Goal: Task Accomplishment & Management: Use online tool/utility

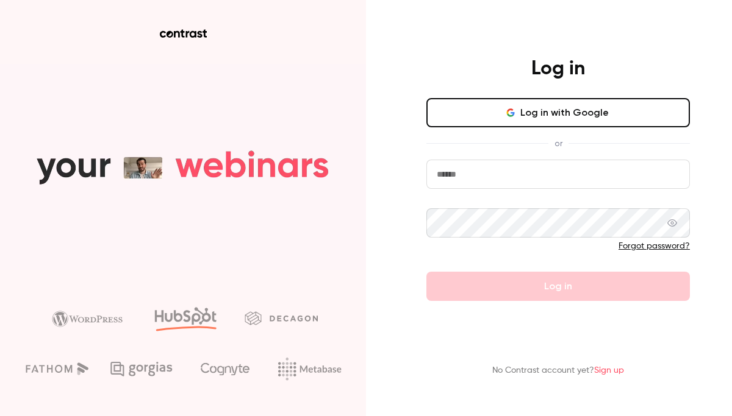
click at [502, 110] on button "Log in with Google" at bounding box center [557, 112] width 263 height 29
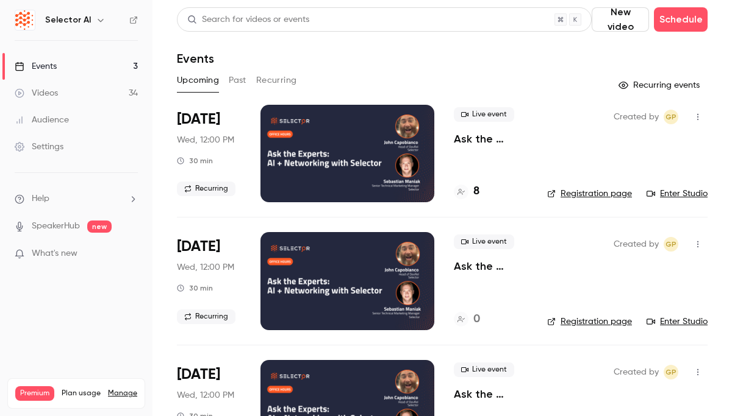
click at [239, 77] on button "Past" at bounding box center [238, 81] width 18 height 20
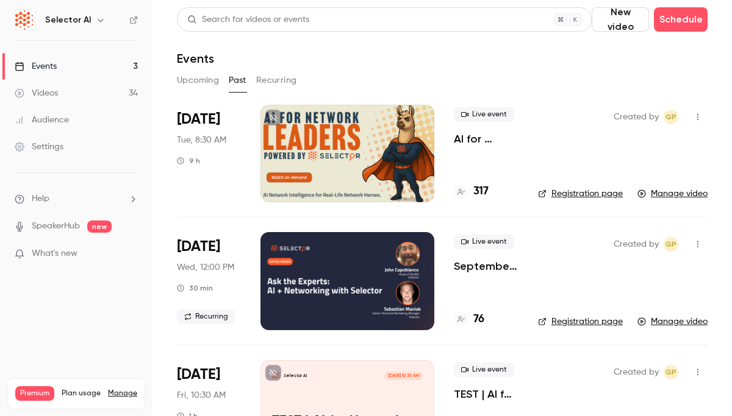
click at [474, 142] on p "AI for Network Leaders - Powered by Selector" at bounding box center [486, 139] width 65 height 15
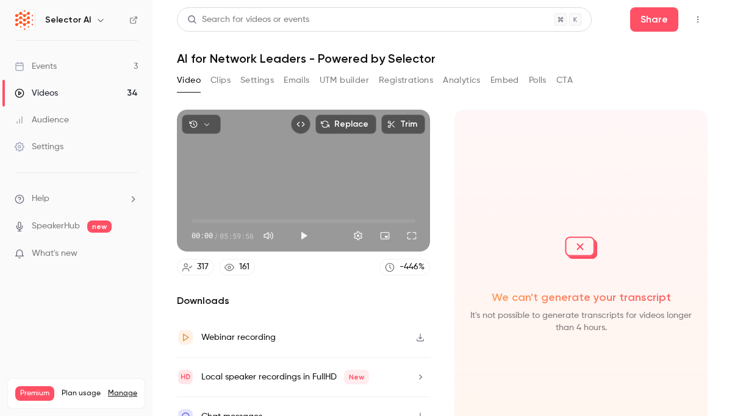
click at [405, 77] on button "Registrations" at bounding box center [406, 81] width 54 height 20
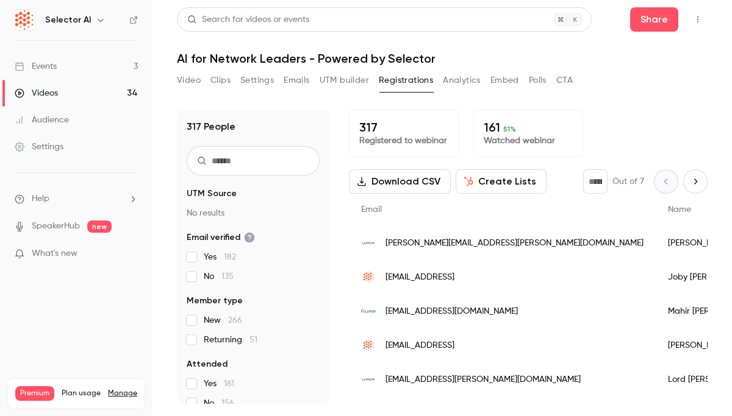
click at [200, 80] on button "Video" at bounding box center [189, 81] width 24 height 20
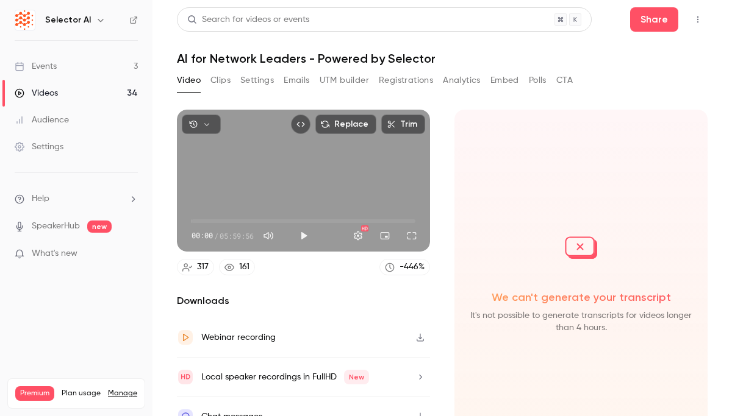
click at [409, 84] on button "Registrations" at bounding box center [406, 81] width 54 height 20
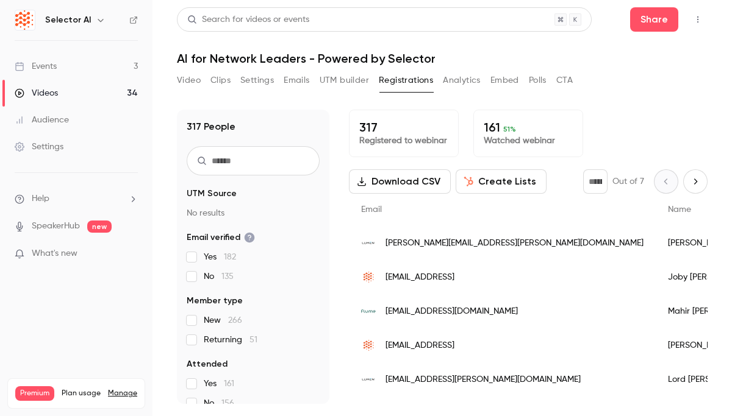
click at [428, 183] on button "Download CSV" at bounding box center [400, 181] width 102 height 24
click at [477, 187] on button "Create Lists" at bounding box center [500, 181] width 91 height 24
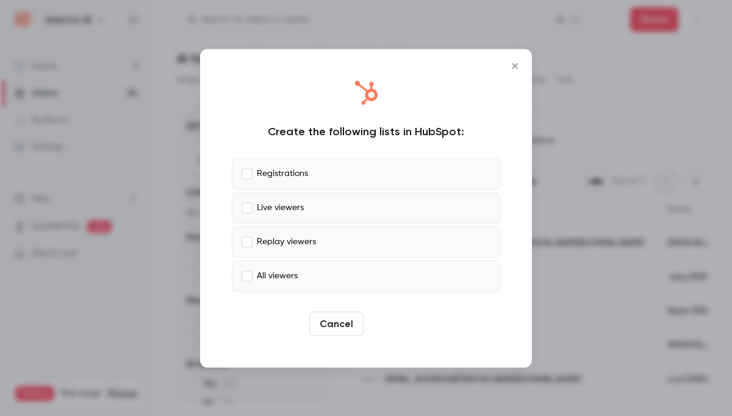
click at [414, 324] on button "Create" at bounding box center [395, 323] width 55 height 24
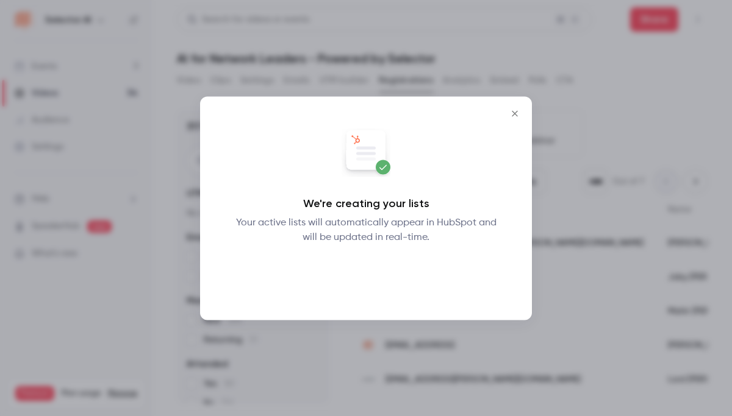
click at [376, 272] on button "Okay" at bounding box center [366, 276] width 44 height 24
